Goal: Task Accomplishment & Management: Use online tool/utility

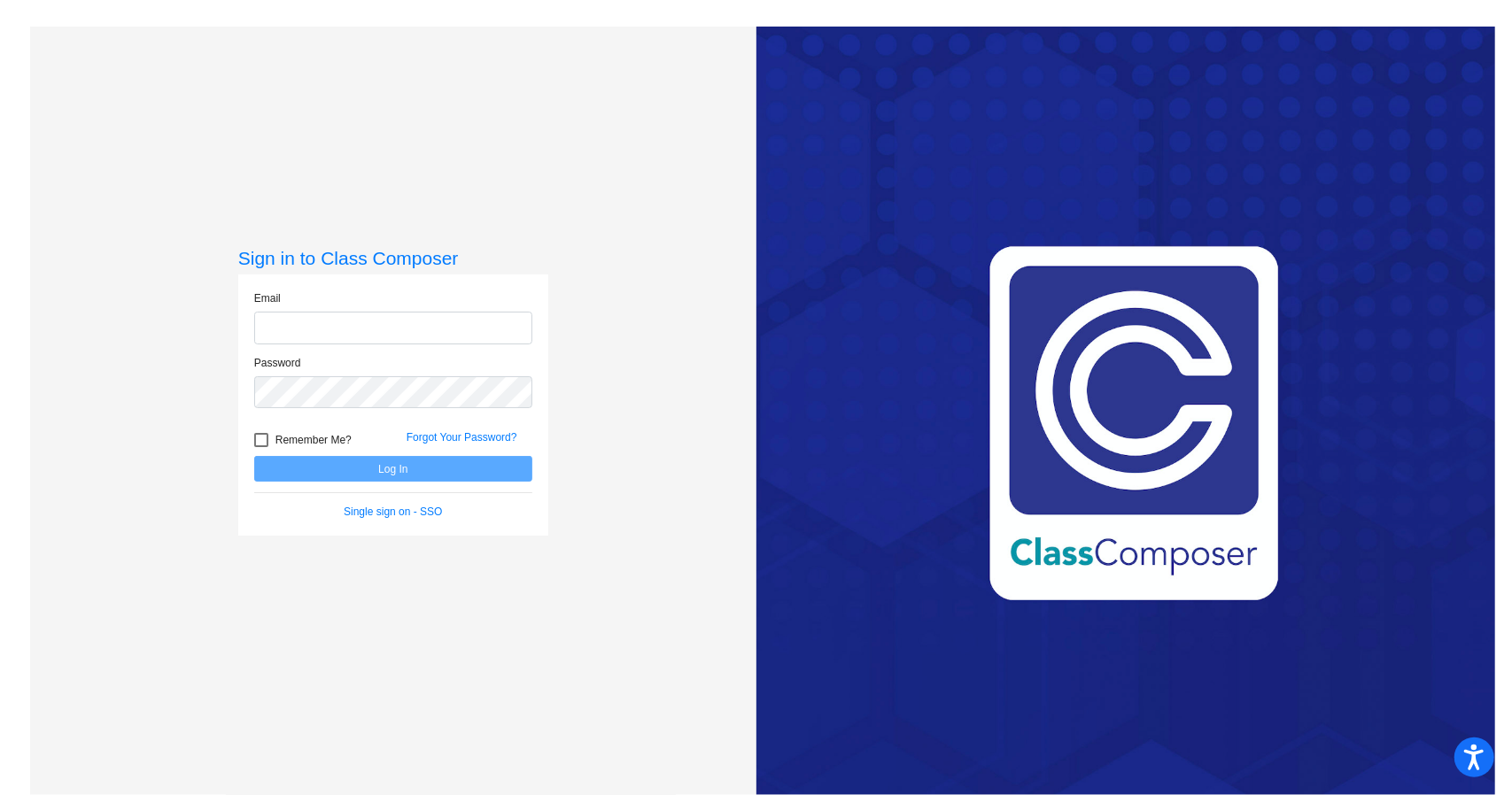
click at [271, 335] on input "email" at bounding box center [393, 328] width 278 height 33
type input "[EMAIL_ADDRESS][DOMAIN_NAME]"
click at [255, 456] on button "Log In" at bounding box center [393, 469] width 278 height 26
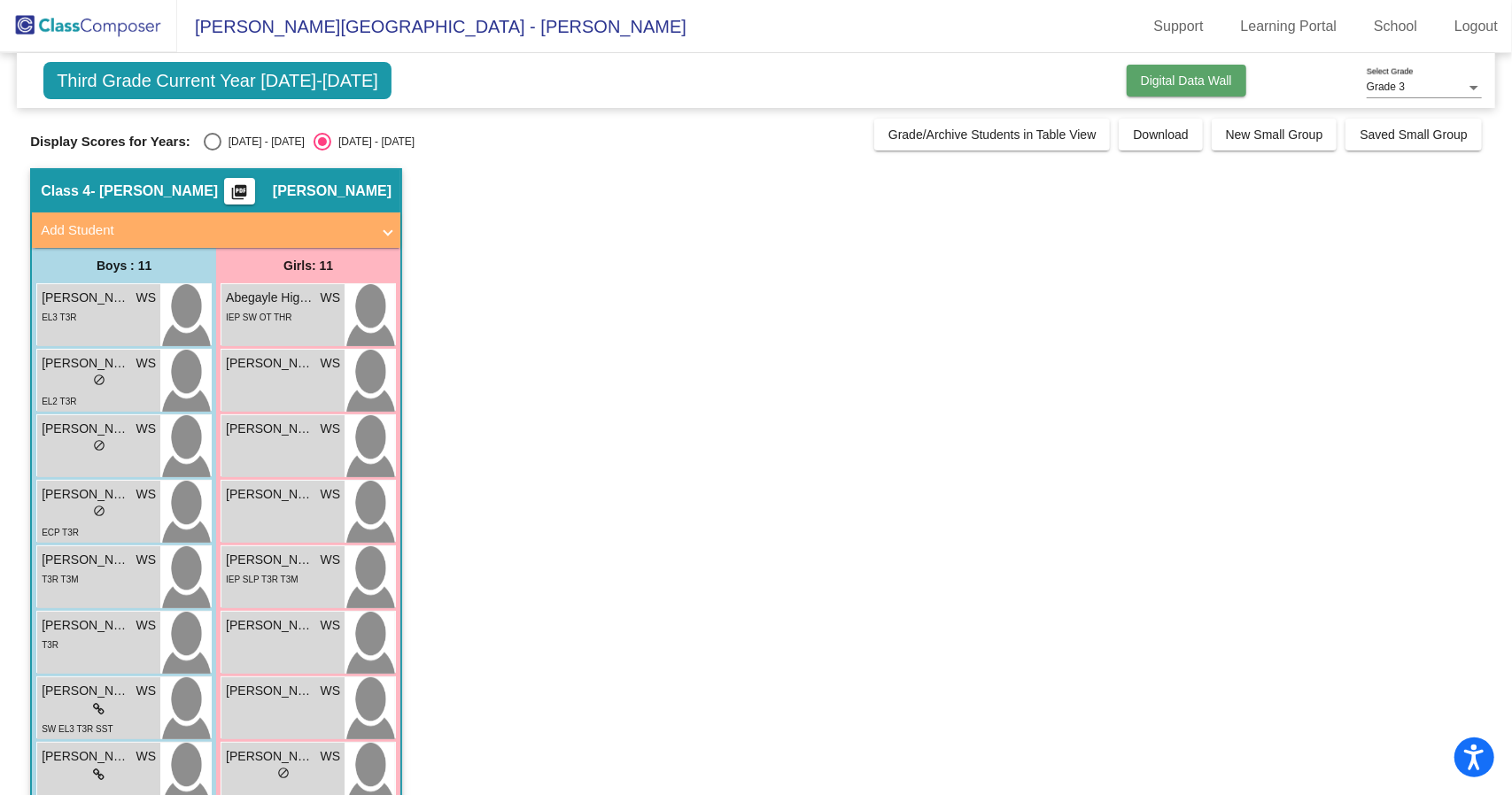
click at [1147, 80] on span "Digital Data Wall" at bounding box center [1185, 81] width 91 height 14
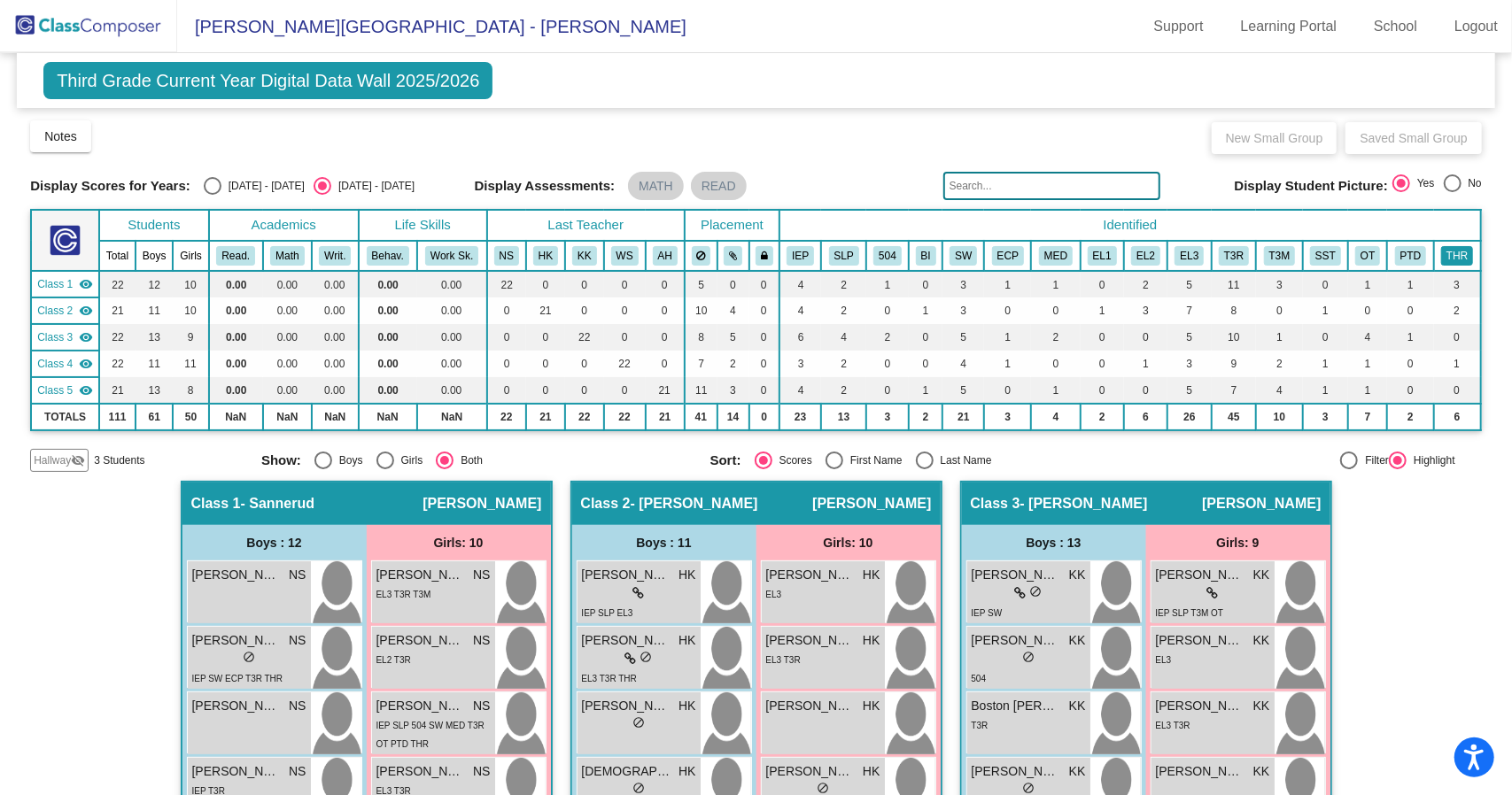
click at [1451, 250] on button "THR" at bounding box center [1457, 257] width 32 height 20
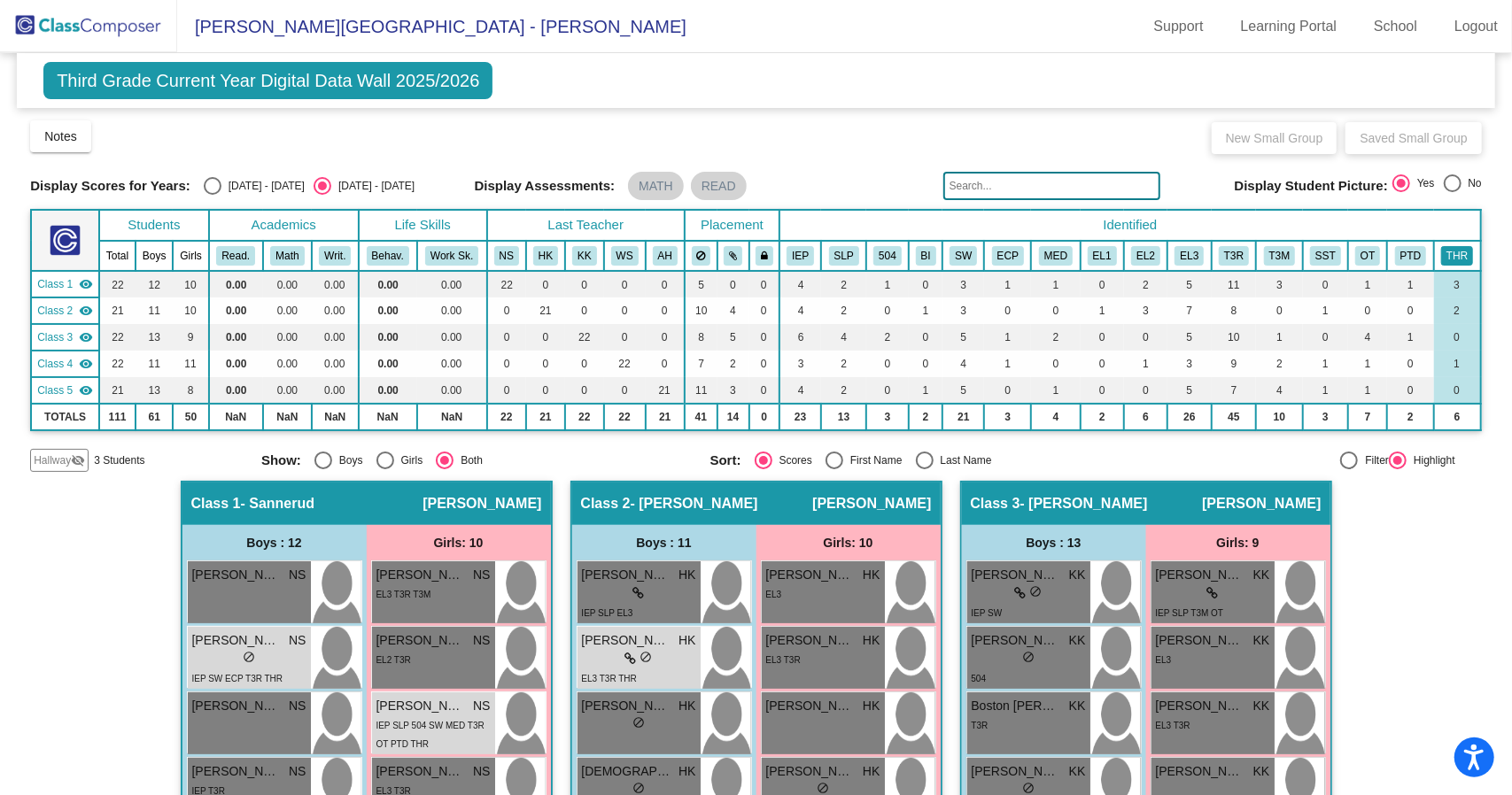
click at [1451, 250] on button "THR" at bounding box center [1457, 257] width 32 height 20
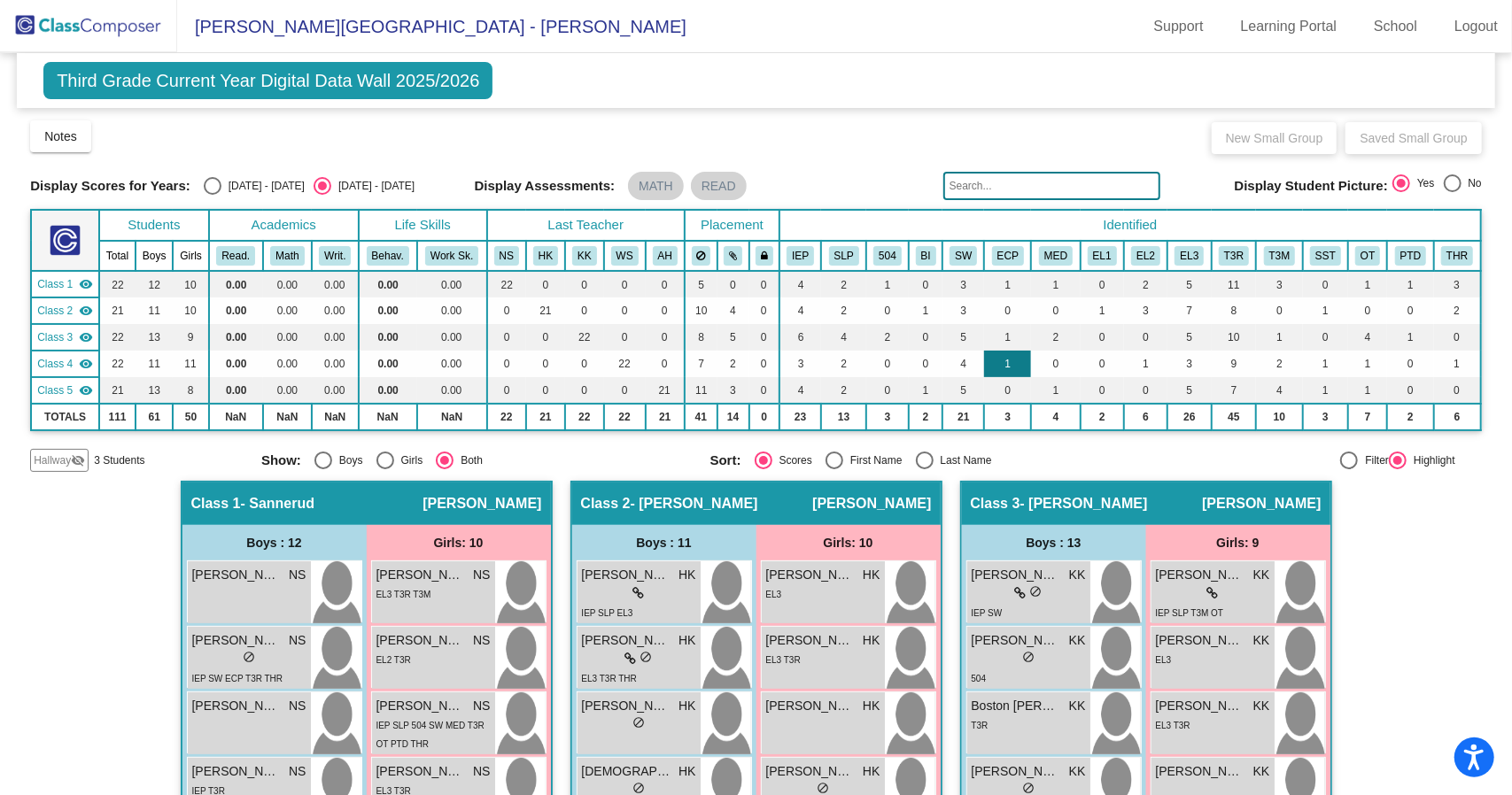
click at [1006, 366] on td "1" at bounding box center [1007, 364] width 47 height 27
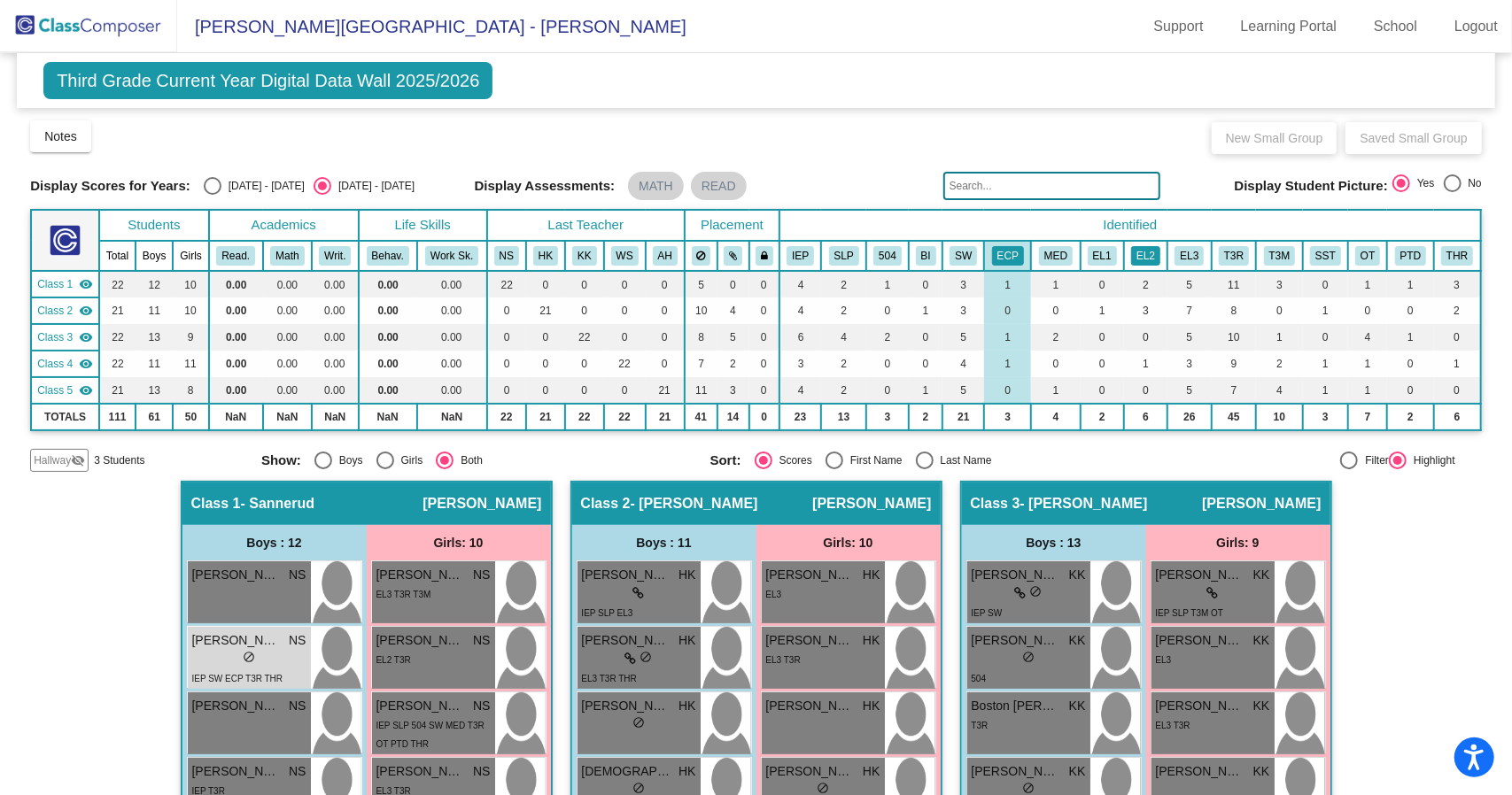
click at [1141, 251] on button "EL2" at bounding box center [1145, 257] width 29 height 20
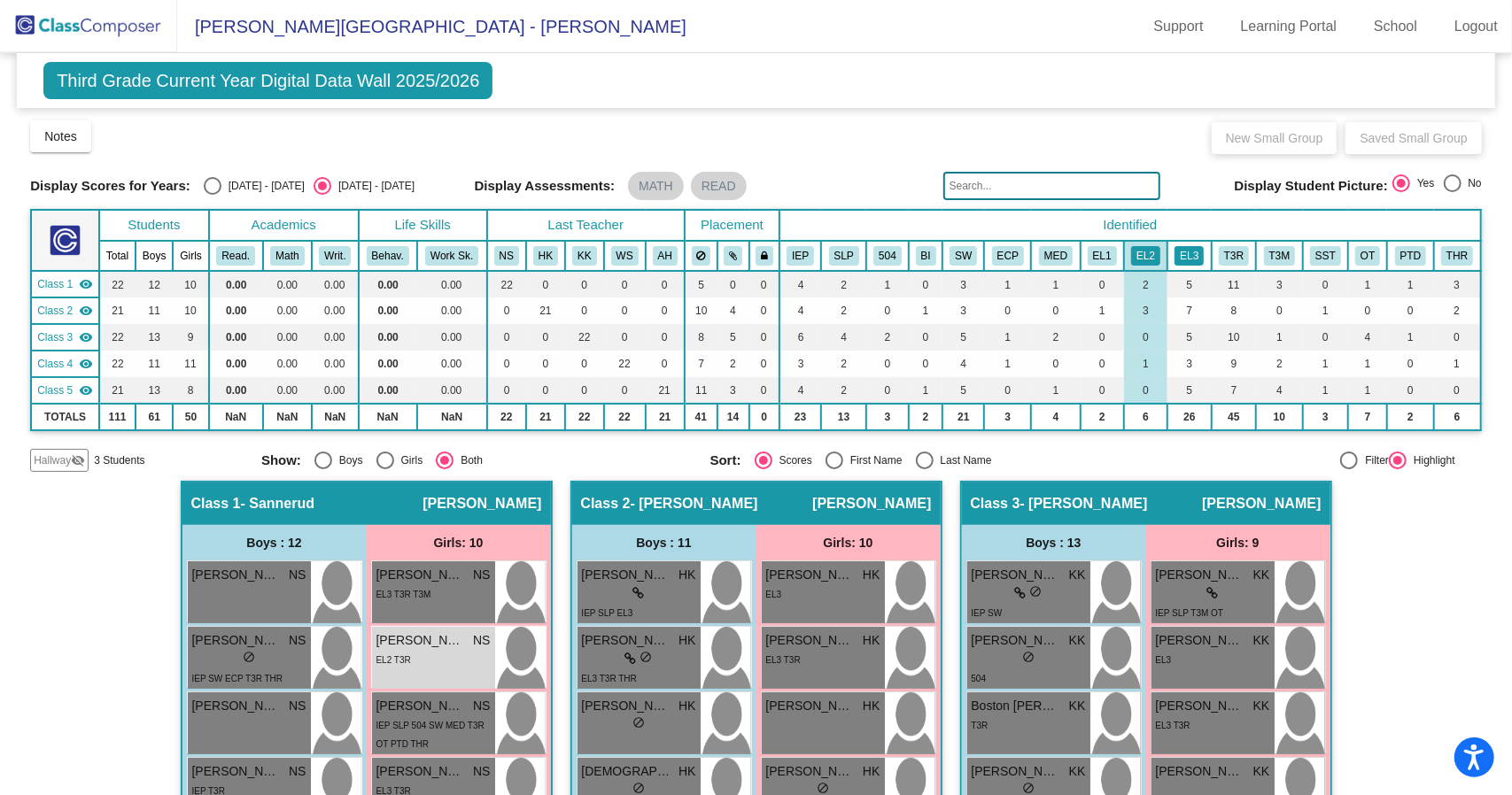
click at [1180, 256] on button "EL3" at bounding box center [1188, 257] width 29 height 20
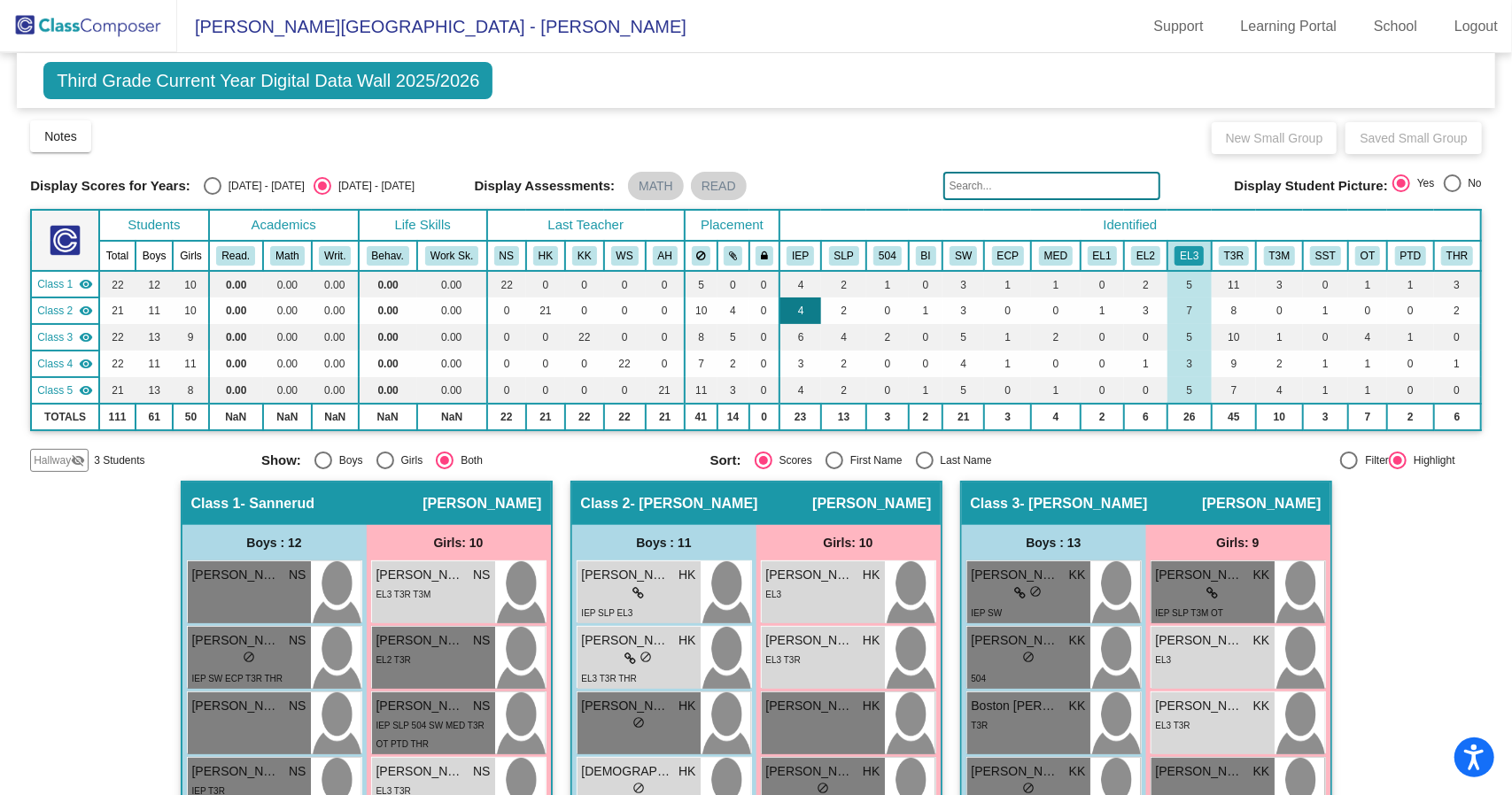
click at [803, 316] on td "4" at bounding box center [800, 311] width 42 height 27
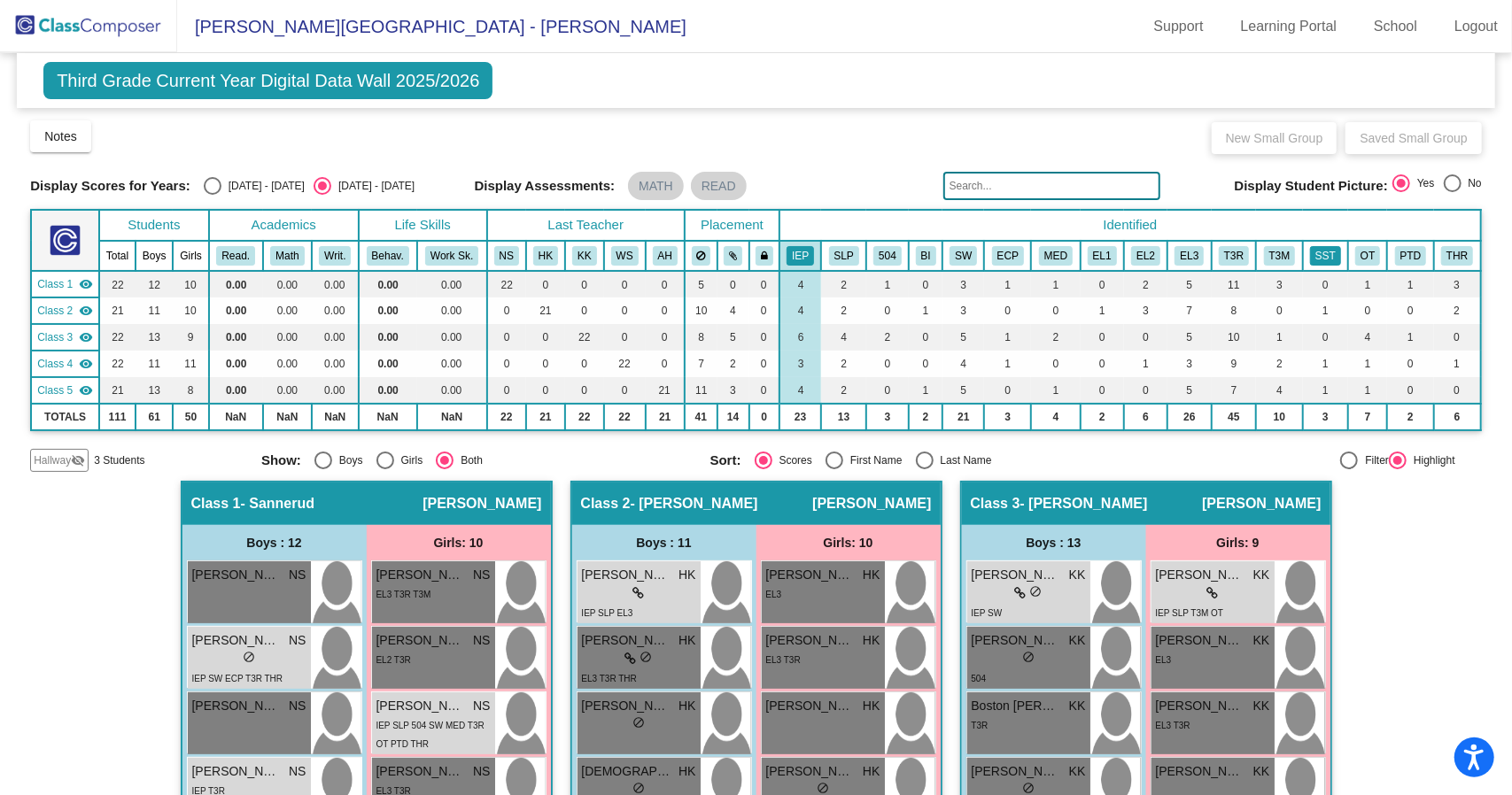
click at [1327, 255] on button "SST" at bounding box center [1325, 257] width 31 height 20
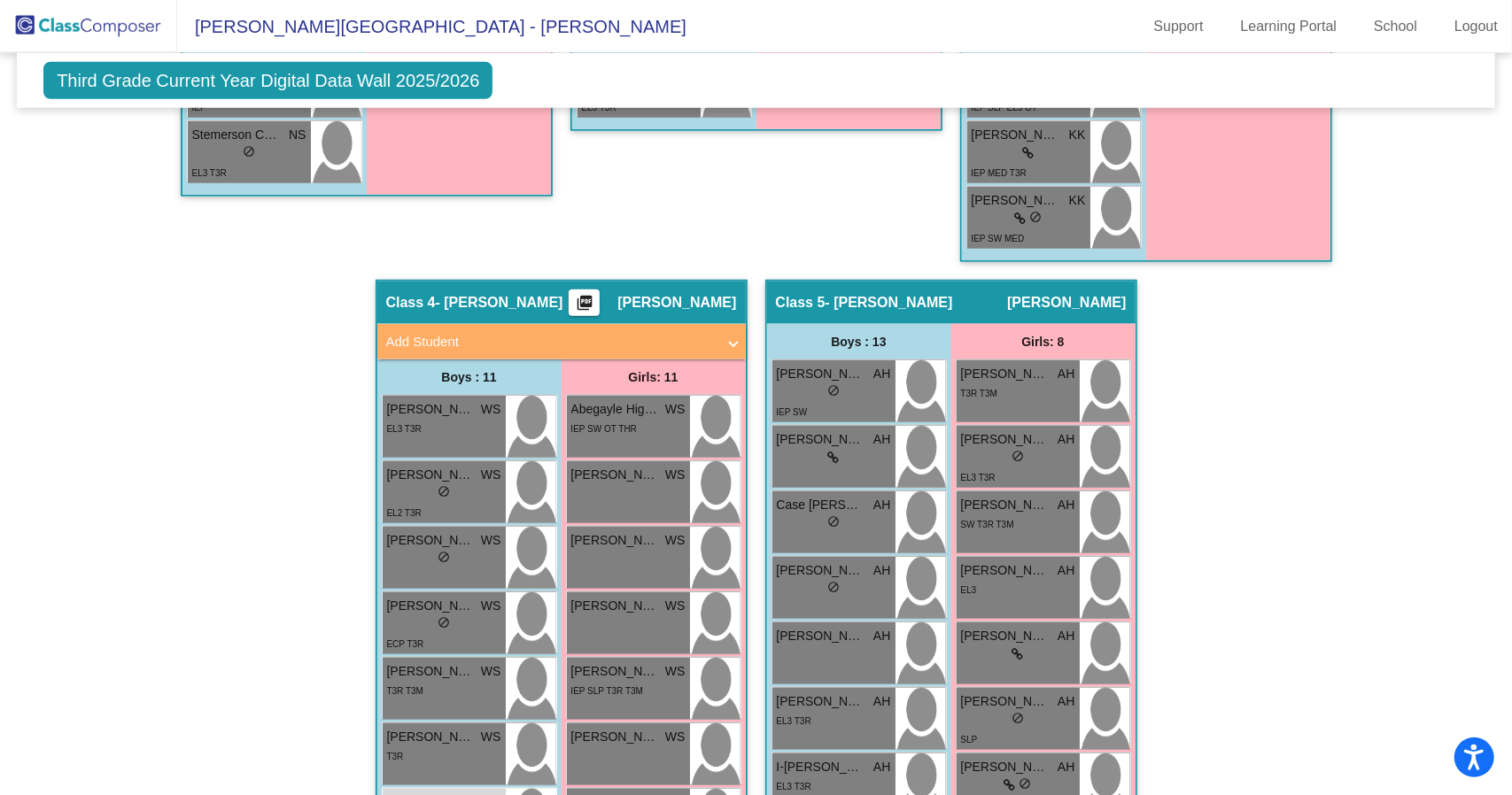
scroll to position [1073, 0]
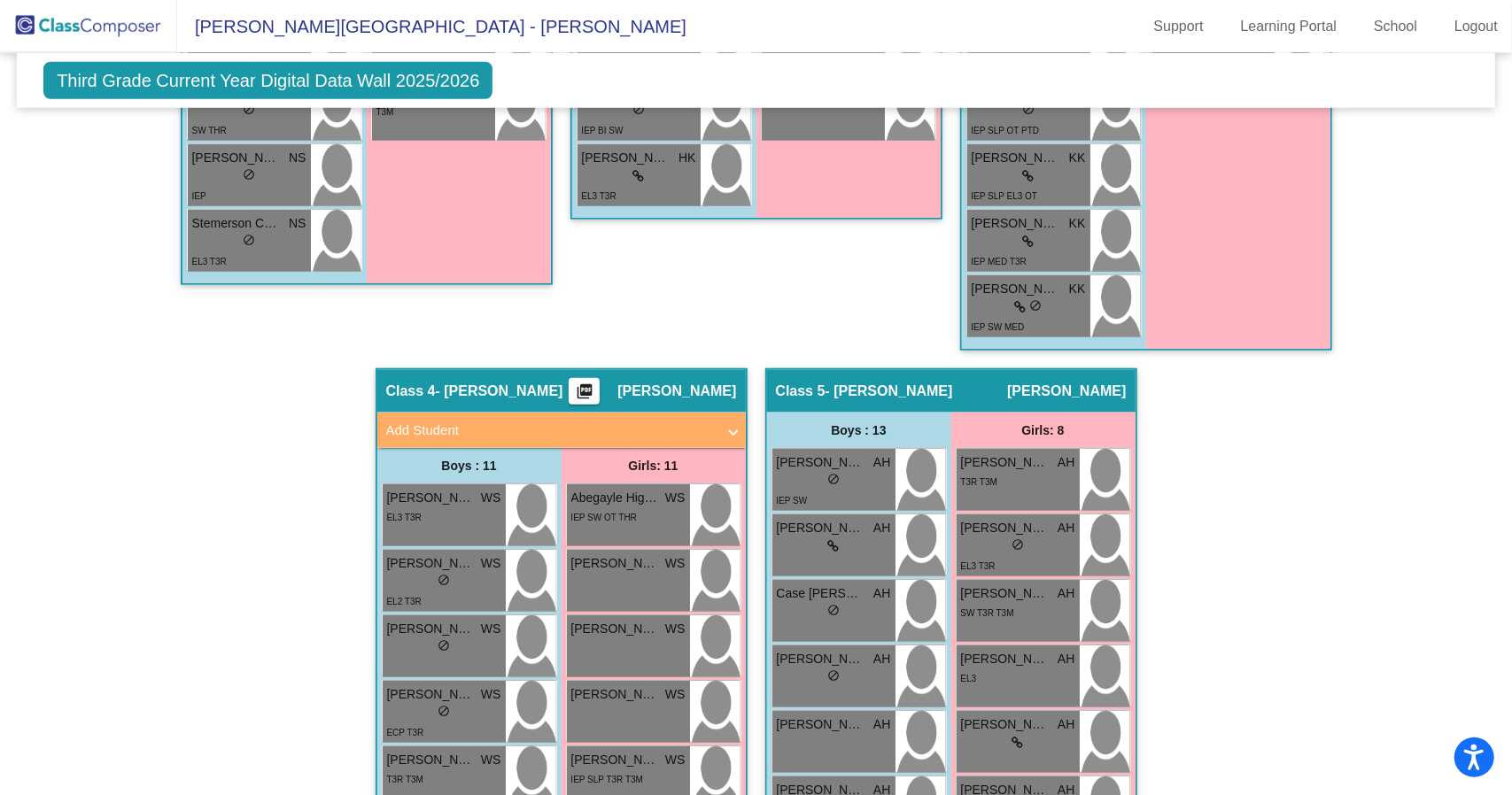
click at [458, 427] on mat-panel-title "Add Student" at bounding box center [551, 430] width 330 height 20
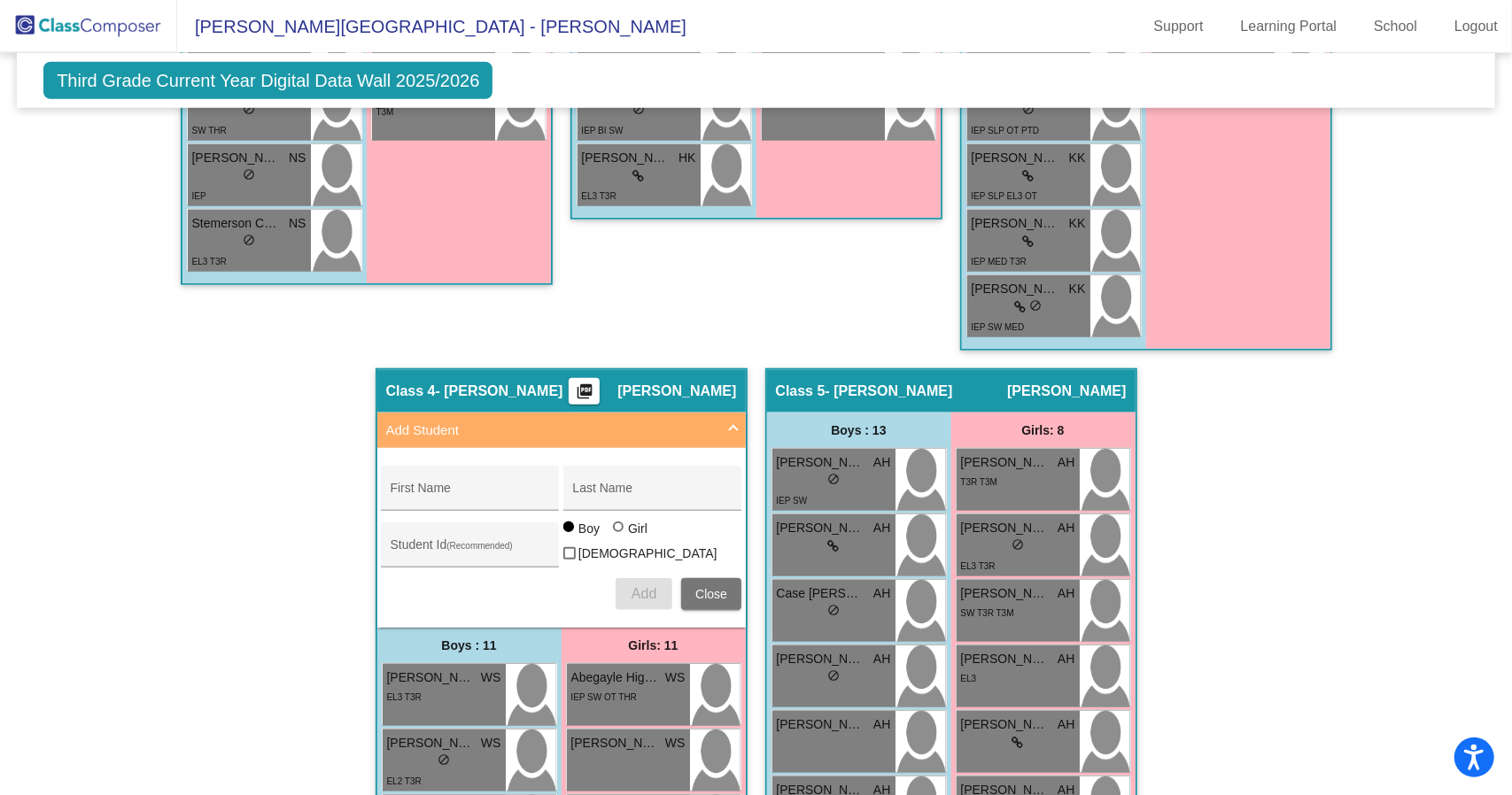
click at [458, 427] on mat-panel-title "Add Student" at bounding box center [551, 430] width 330 height 20
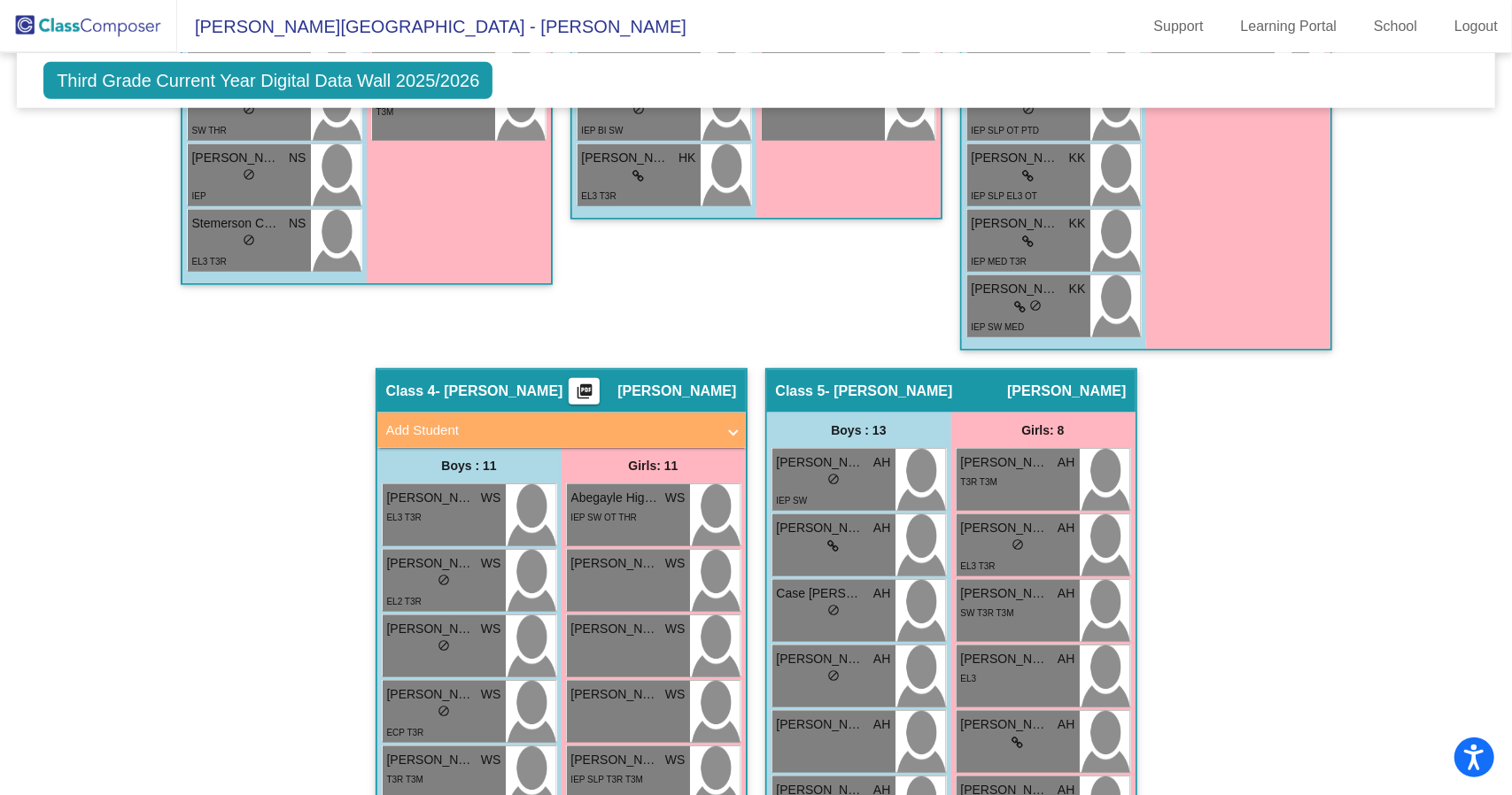
click at [471, 393] on span "- [PERSON_NAME]" at bounding box center [499, 392] width 128 height 18
click at [591, 388] on mat-icon "picture_as_pdf" at bounding box center [584, 395] width 21 height 25
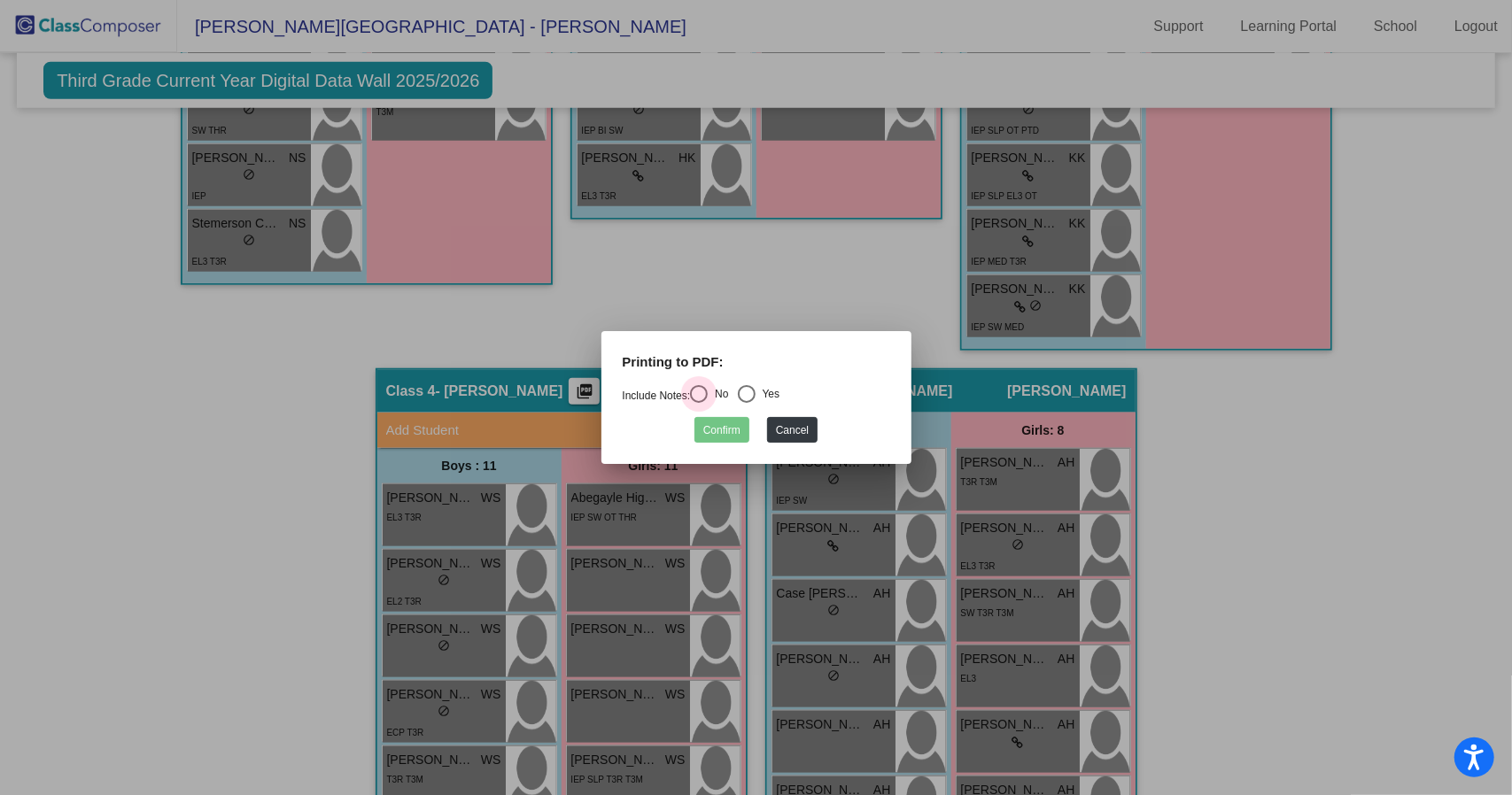
click at [700, 396] on div "Select an option" at bounding box center [699, 395] width 18 height 18
click at [699, 403] on input "No" at bounding box center [698, 403] width 1 height 1
radio input "true"
click at [713, 430] on button "Confirm" at bounding box center [721, 430] width 55 height 26
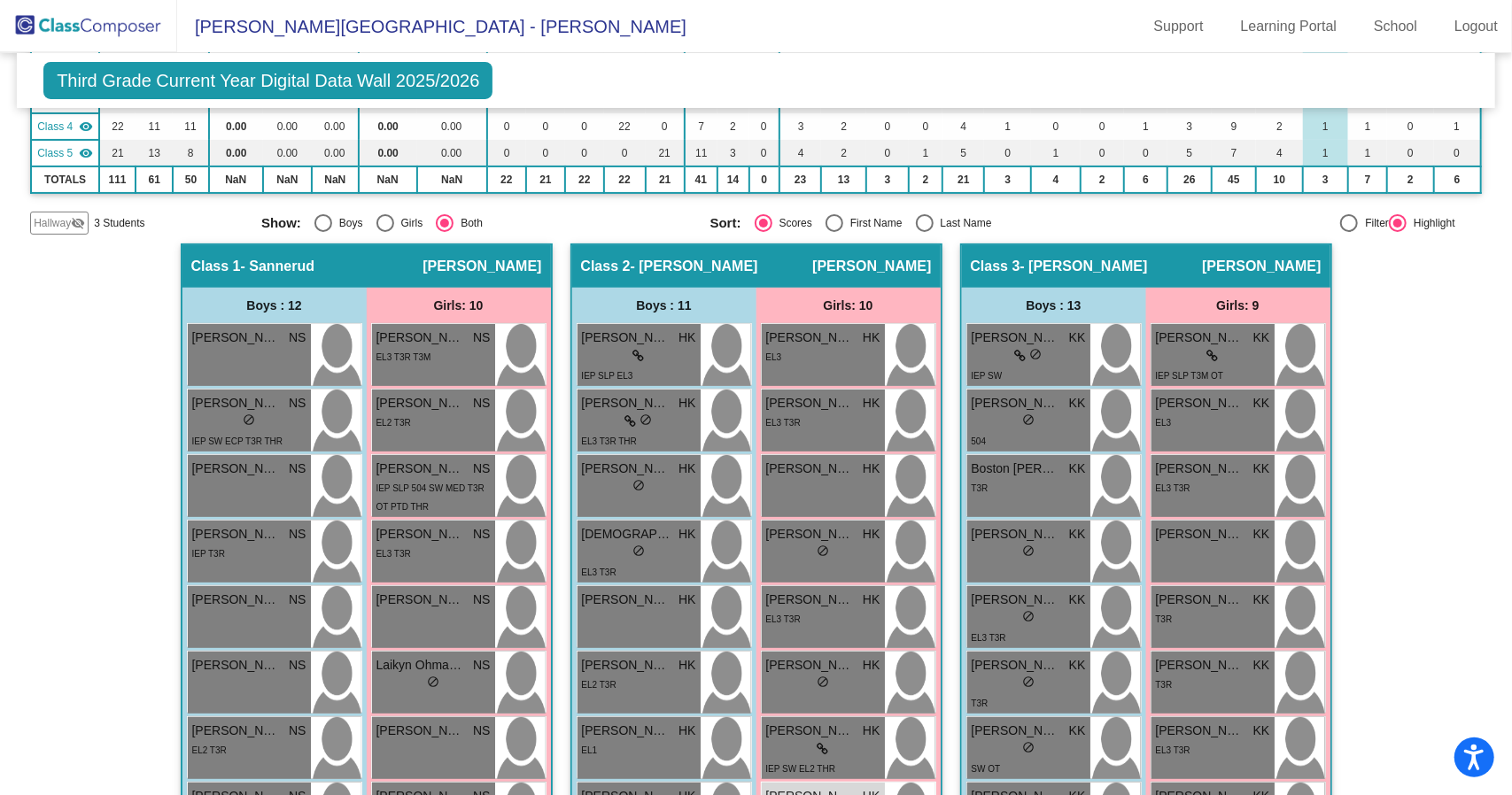
scroll to position [10, 0]
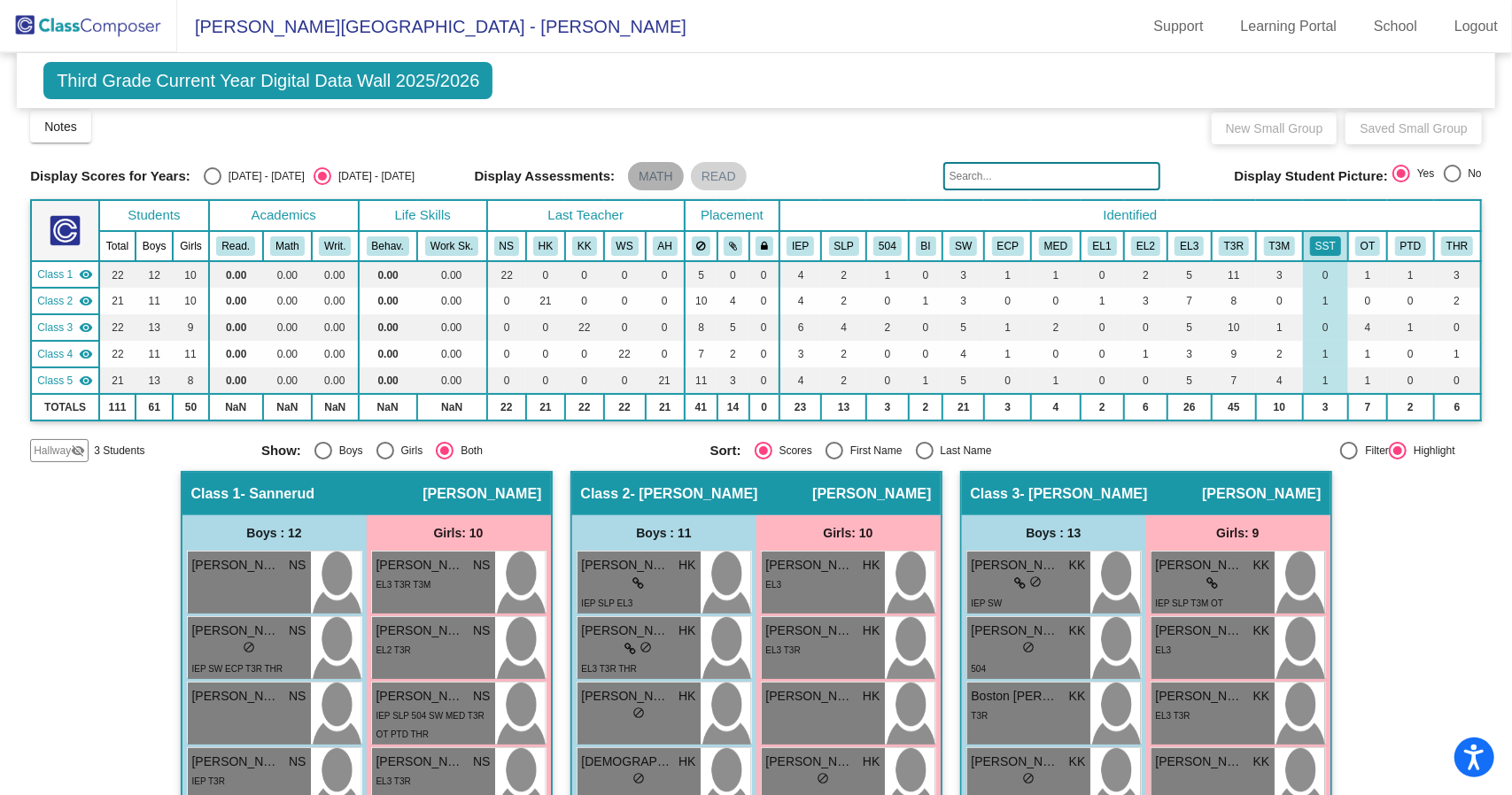
click at [650, 184] on mat-chip "MATH" at bounding box center [656, 176] width 56 height 28
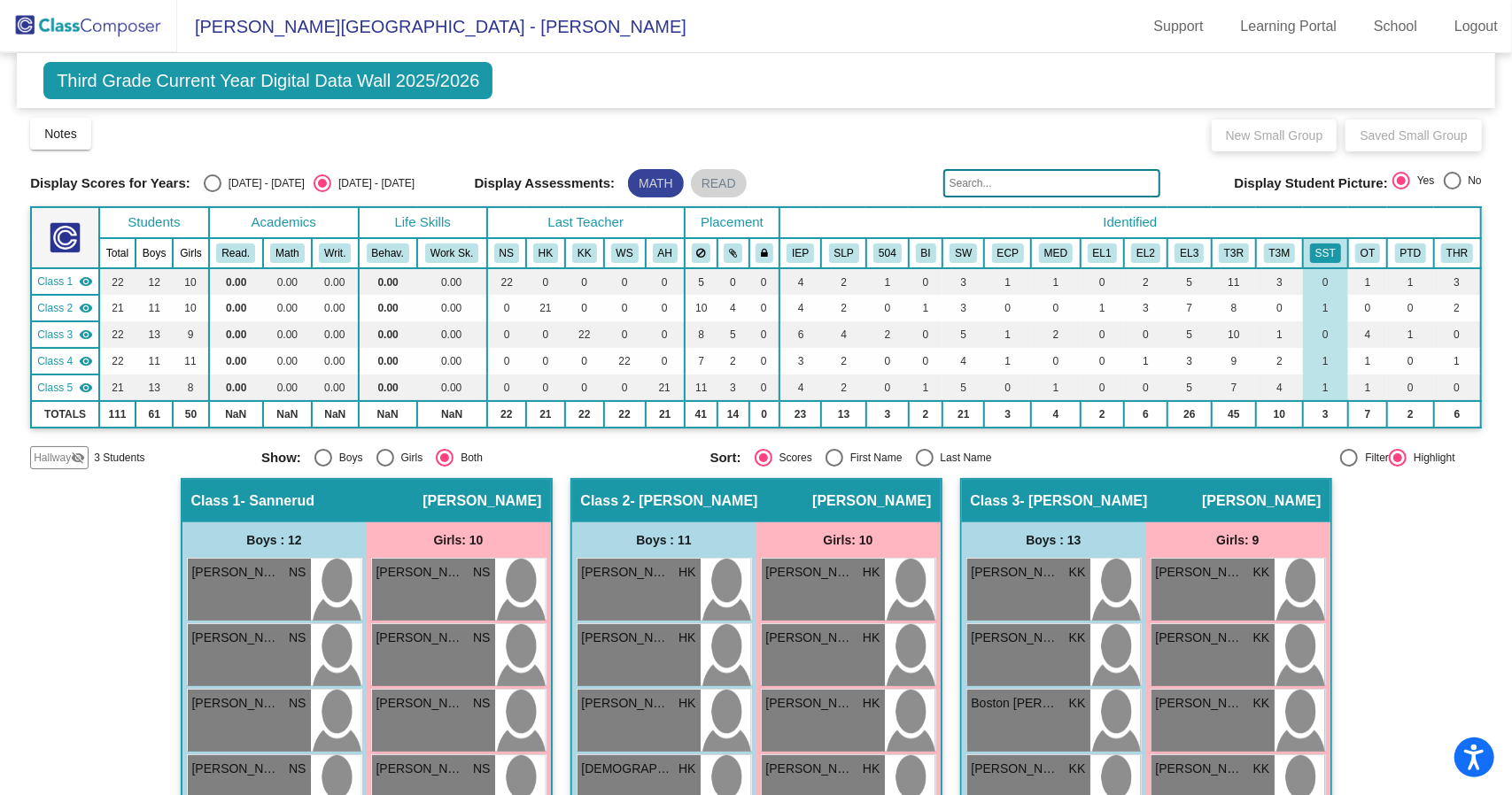
scroll to position [0, 0]
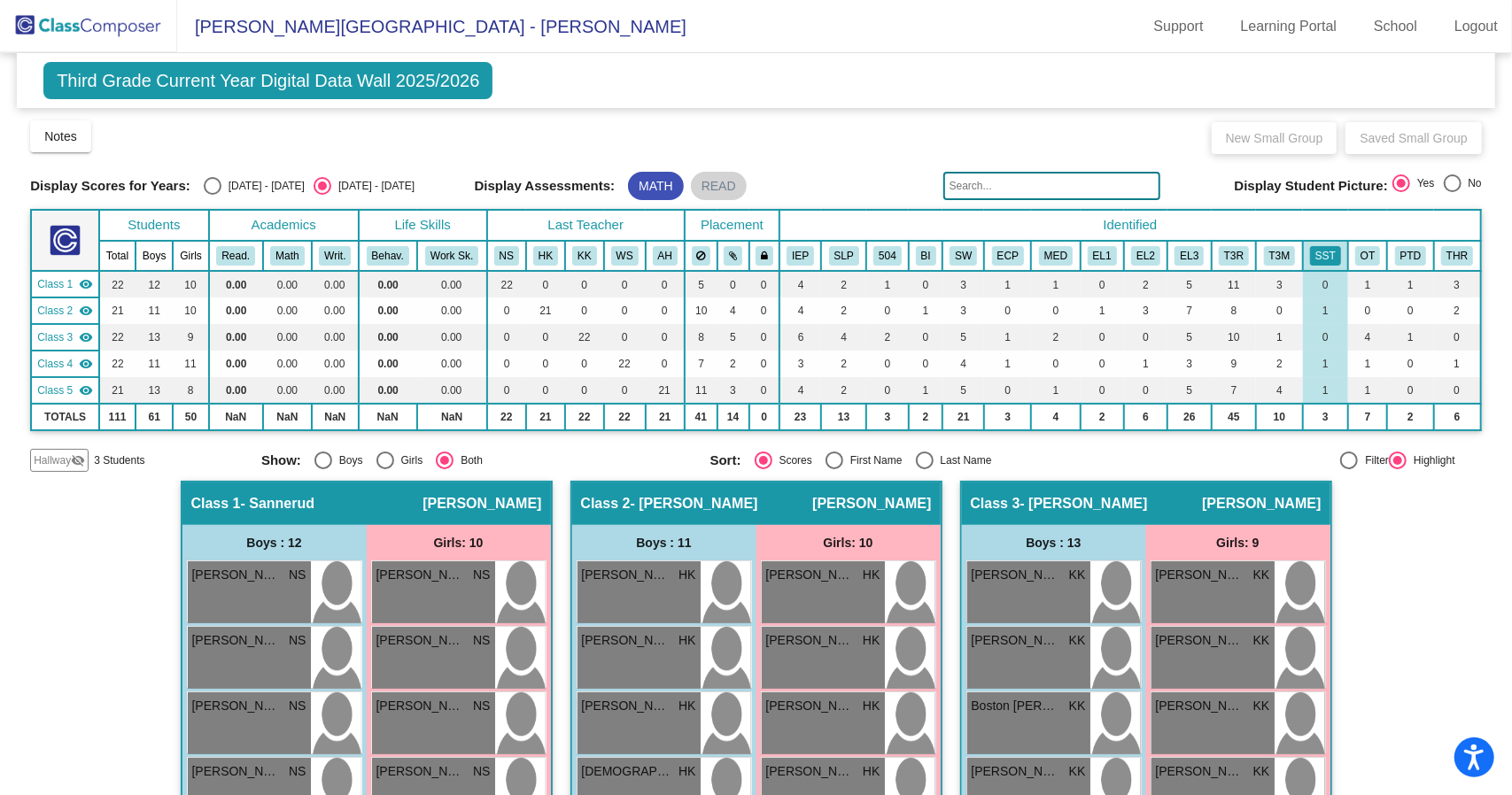
click at [82, 364] on mat-icon "visibility" at bounding box center [86, 364] width 14 height 14
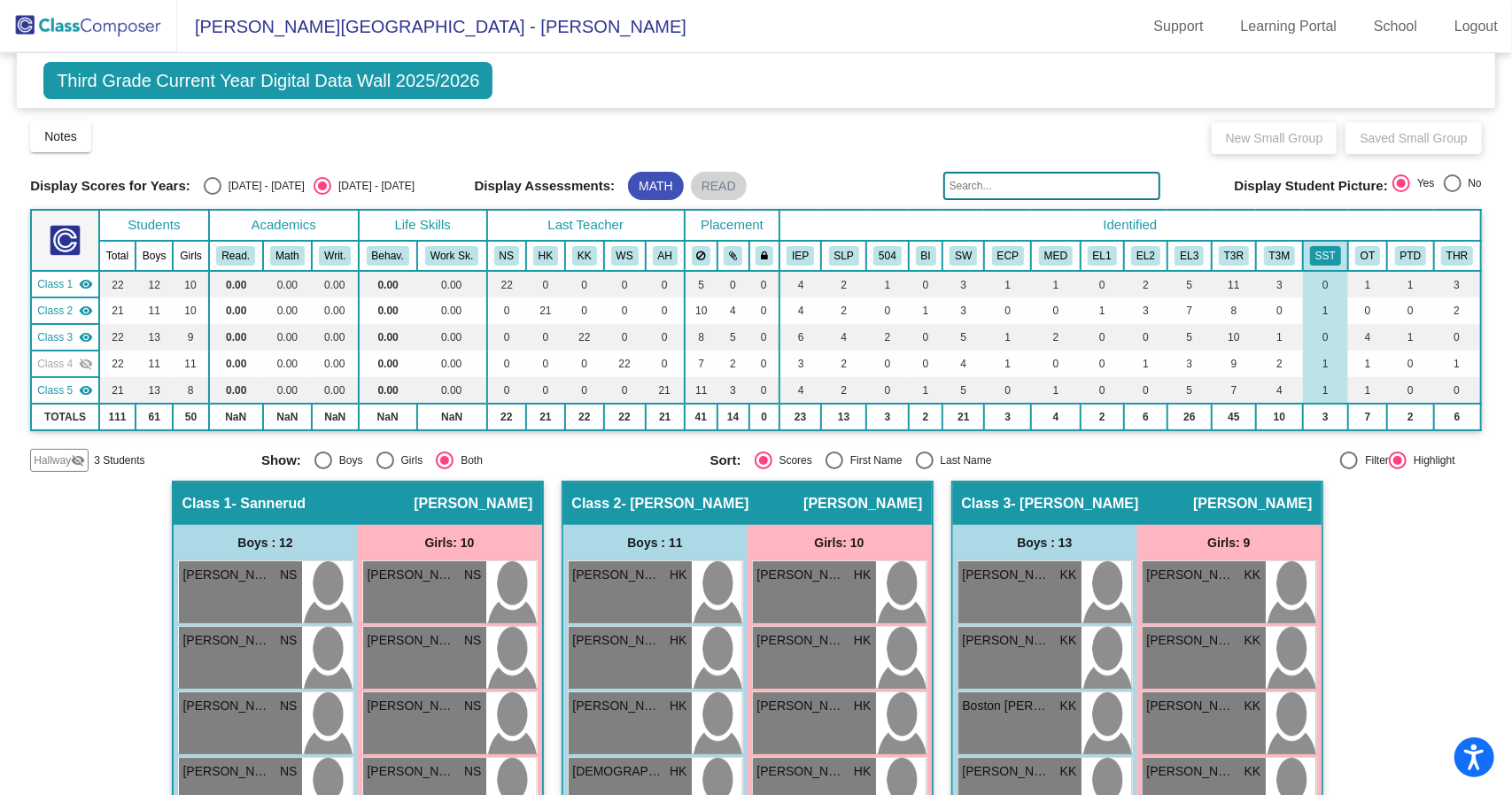
click at [82, 364] on mat-icon "visibility_off" at bounding box center [86, 364] width 14 height 14
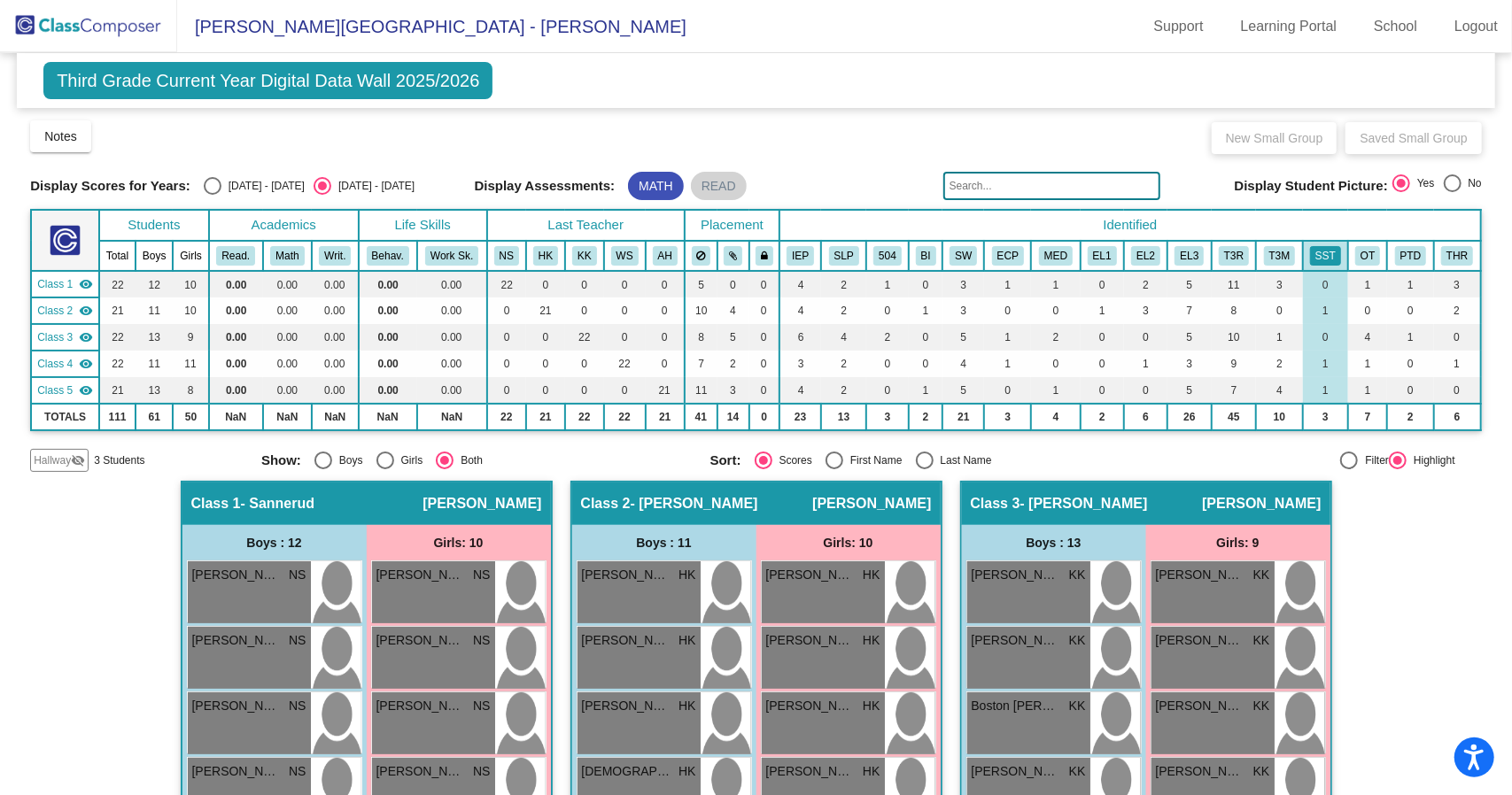
click at [85, 334] on mat-icon "visibility" at bounding box center [86, 338] width 14 height 14
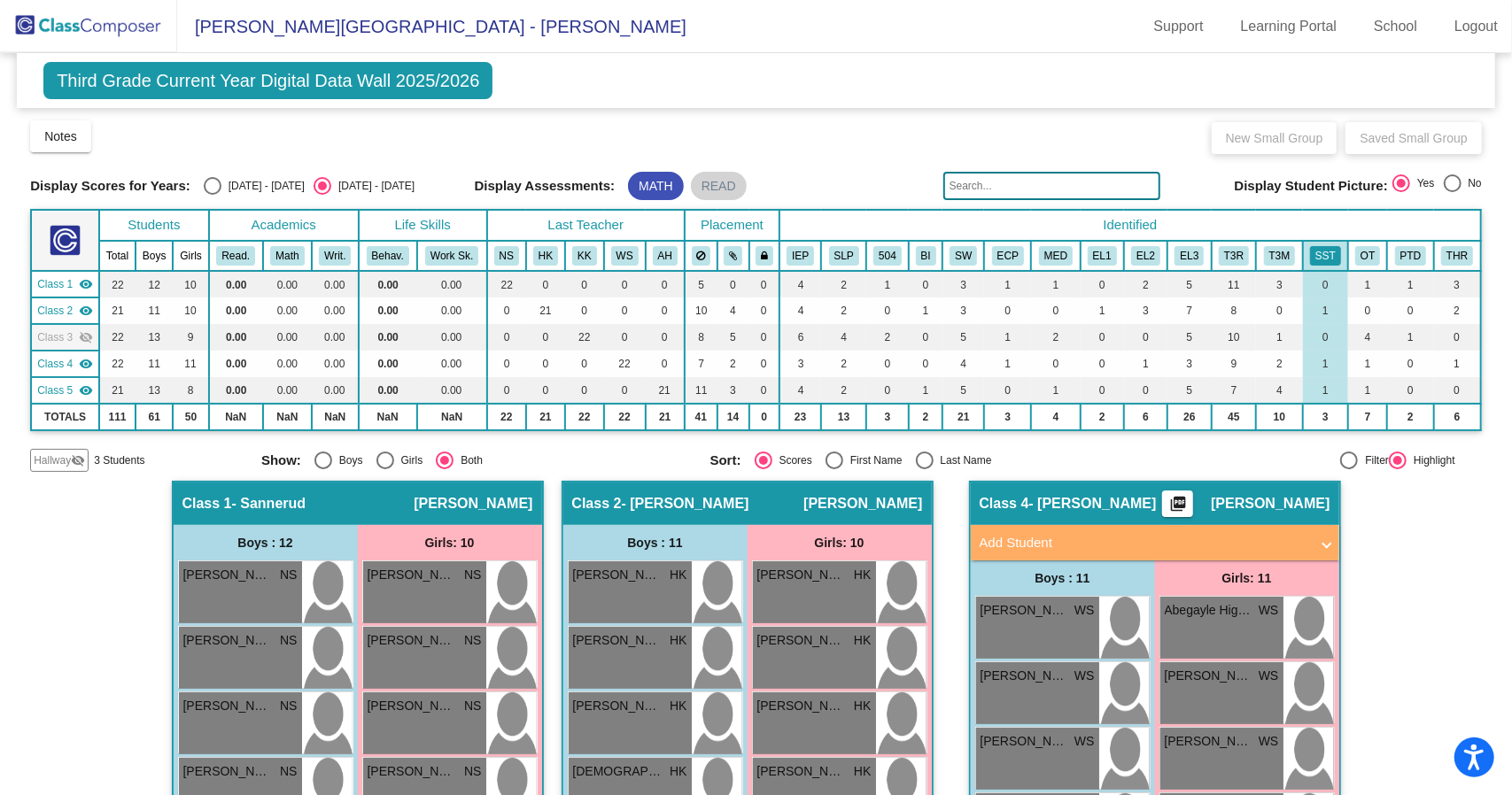
click at [85, 334] on mat-icon "visibility_off" at bounding box center [86, 338] width 14 height 14
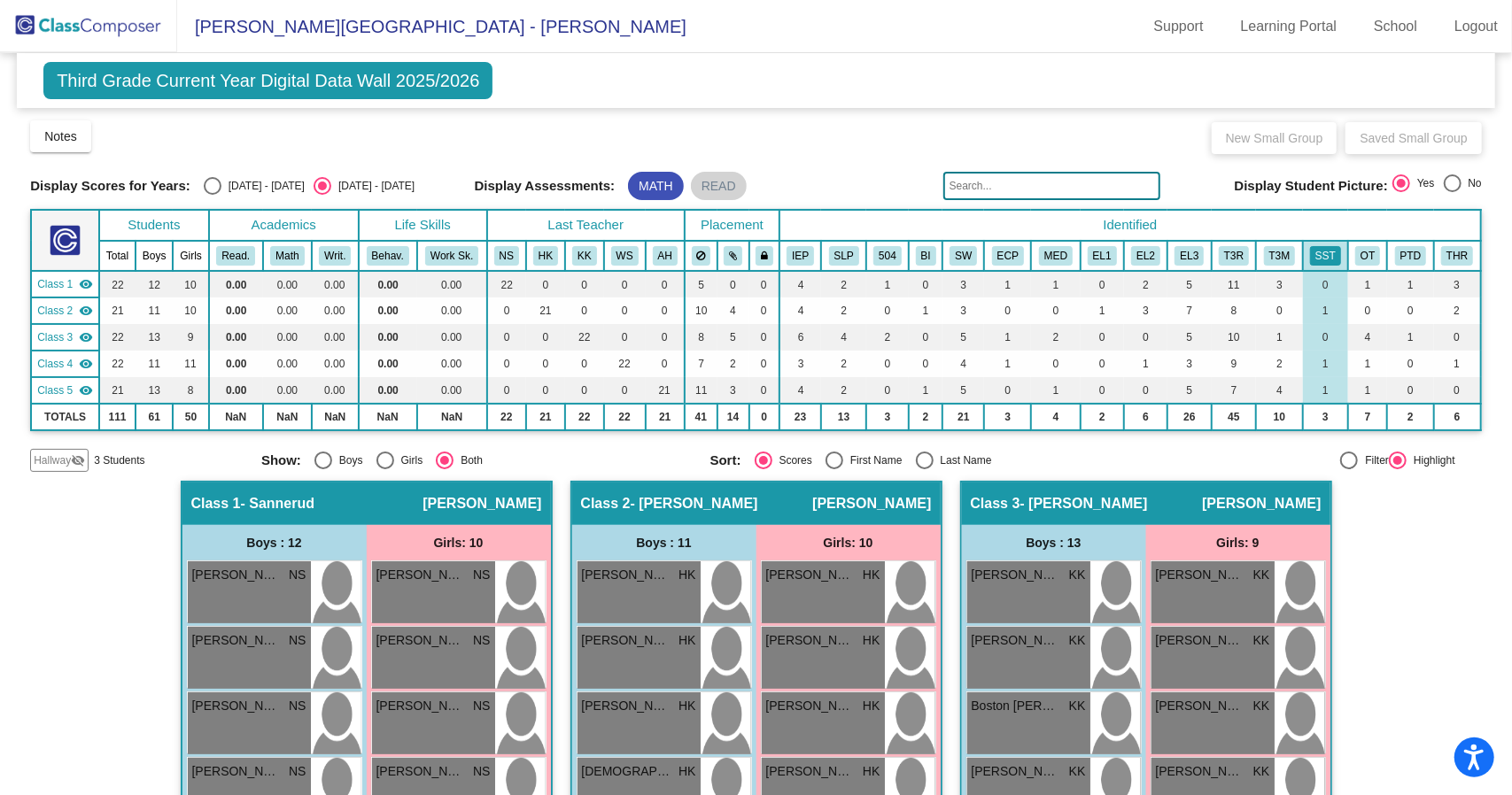
click at [85, 334] on mat-icon "visibility" at bounding box center [86, 338] width 14 height 14
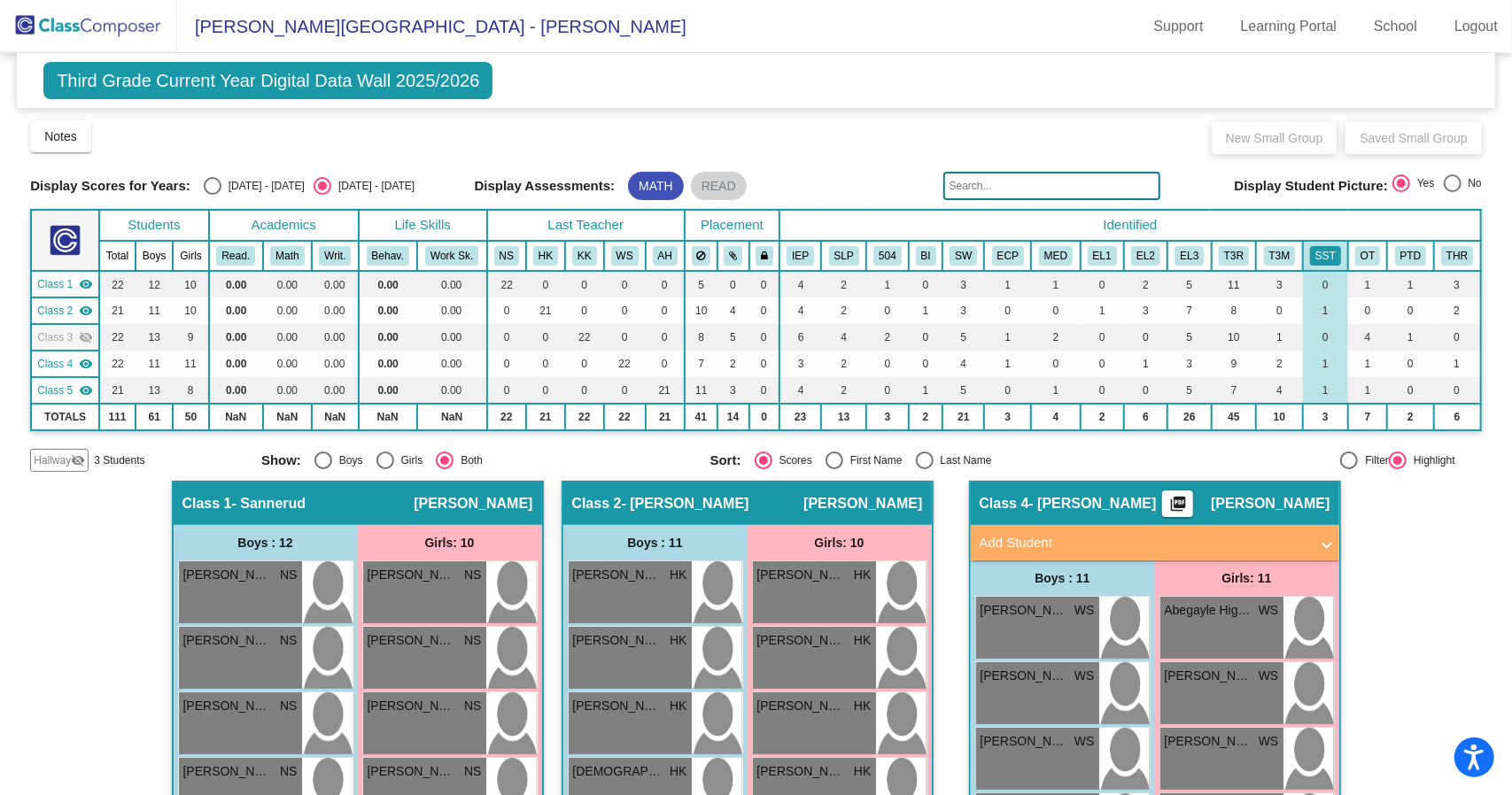
click at [85, 334] on mat-icon "visibility_off" at bounding box center [86, 338] width 14 height 14
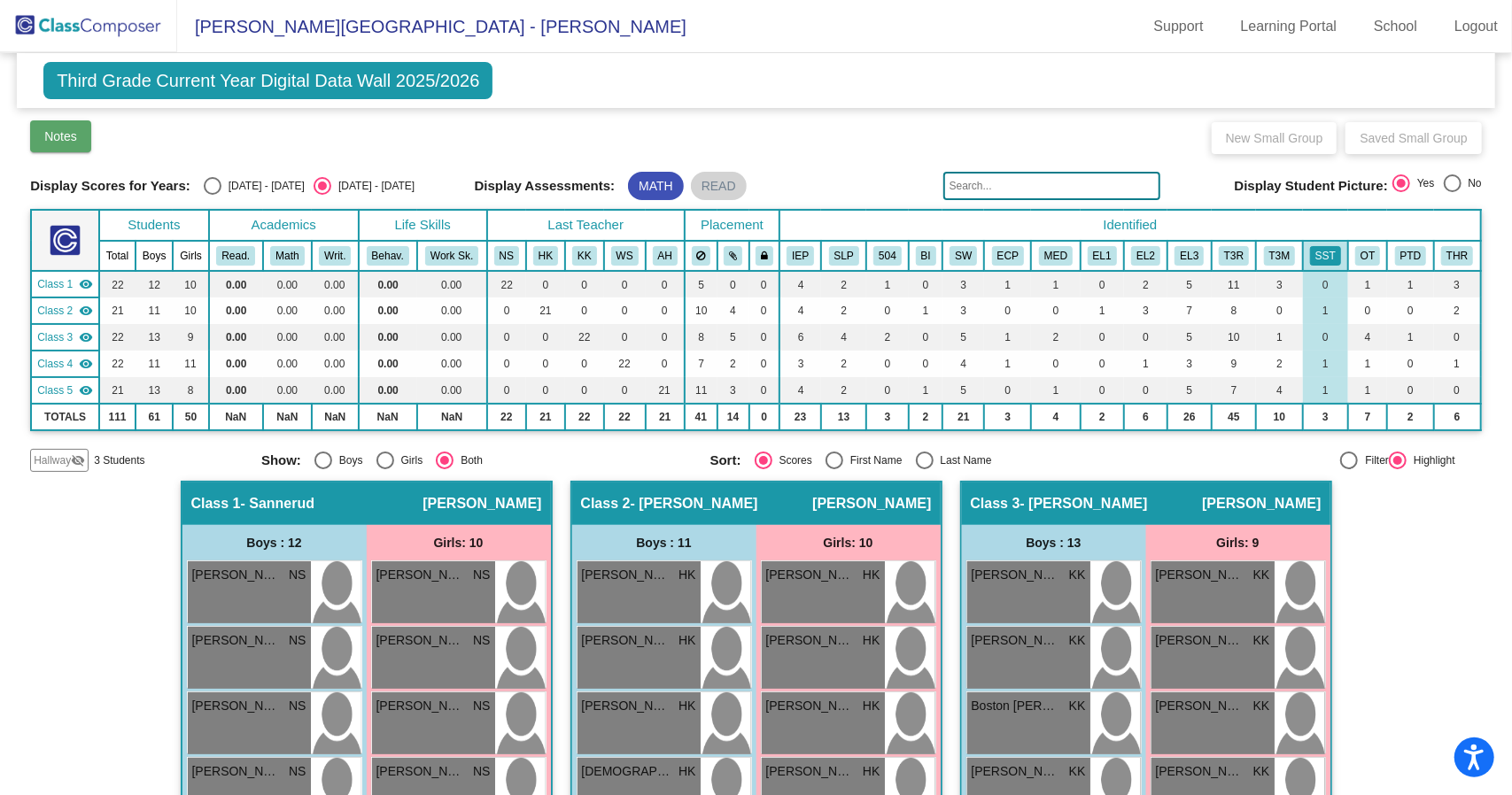
click at [51, 139] on span "Notes" at bounding box center [60, 136] width 33 height 14
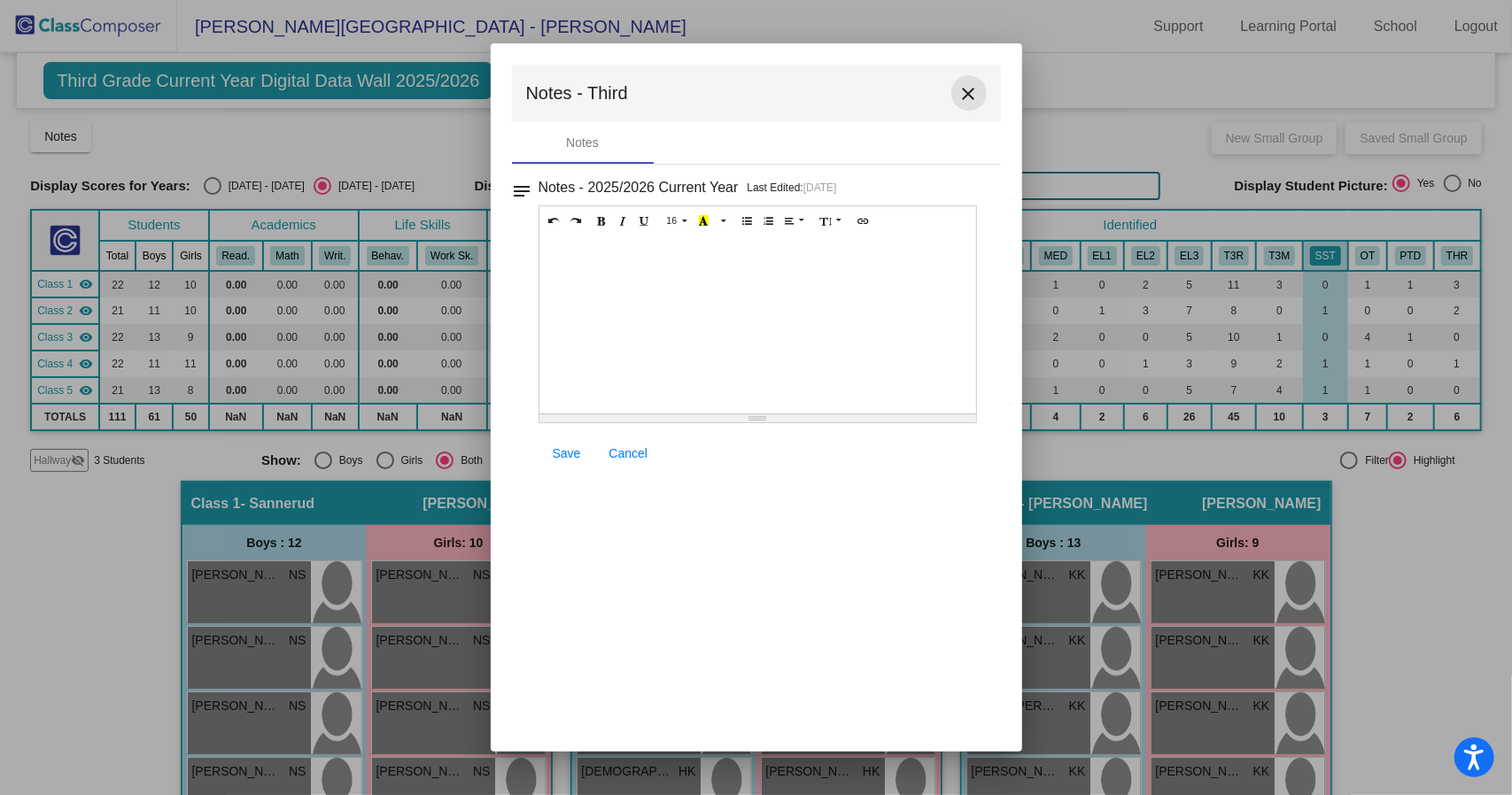
click at [963, 91] on mat-icon "close" at bounding box center [969, 93] width 21 height 21
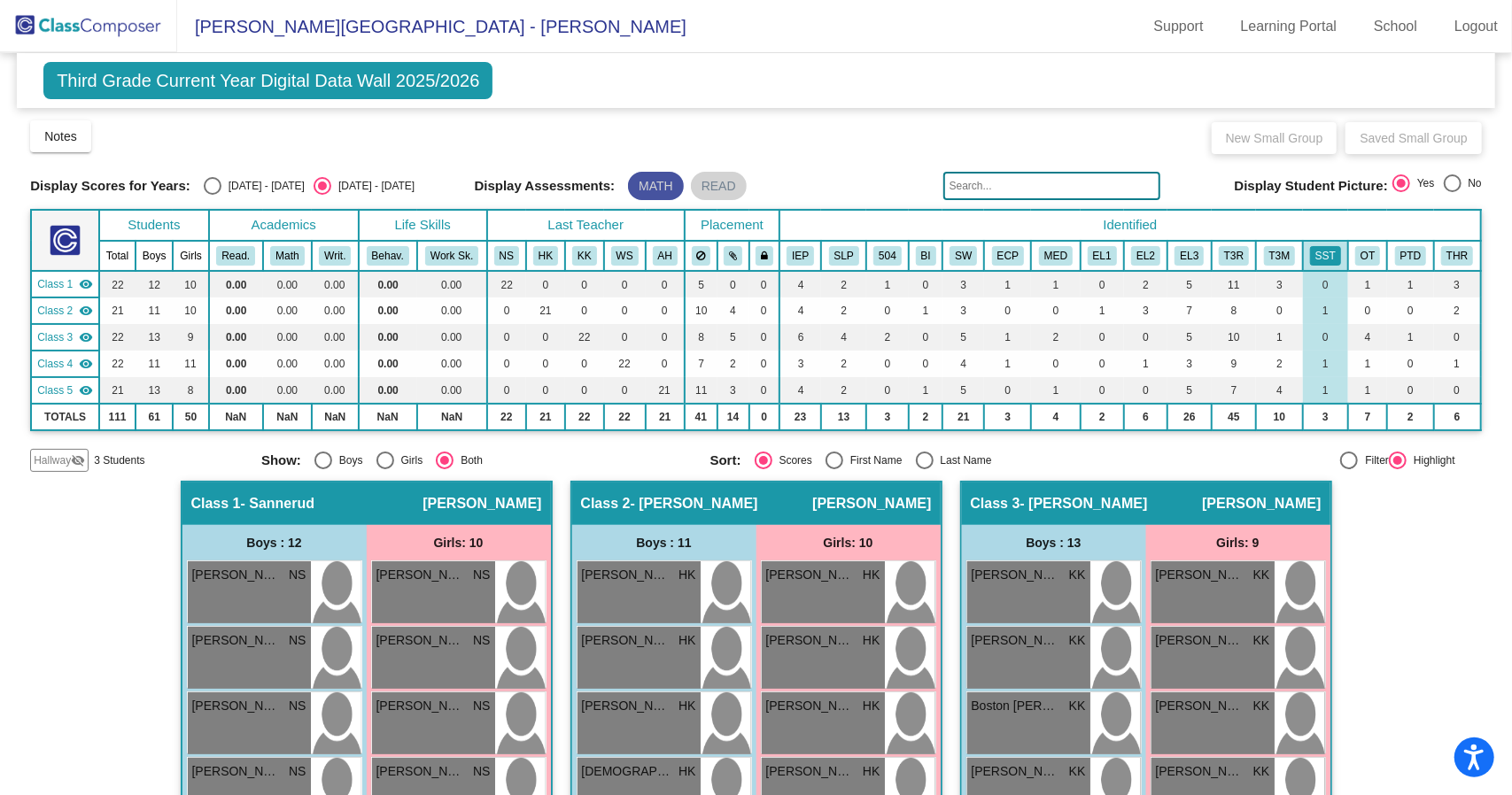
click at [632, 184] on mat-chip "MATH" at bounding box center [656, 186] width 56 height 28
click at [646, 194] on mat-chip "MATH" at bounding box center [656, 186] width 56 height 28
click at [1312, 252] on button "SST" at bounding box center [1325, 257] width 31 height 20
